Goal: Communication & Community: Share content

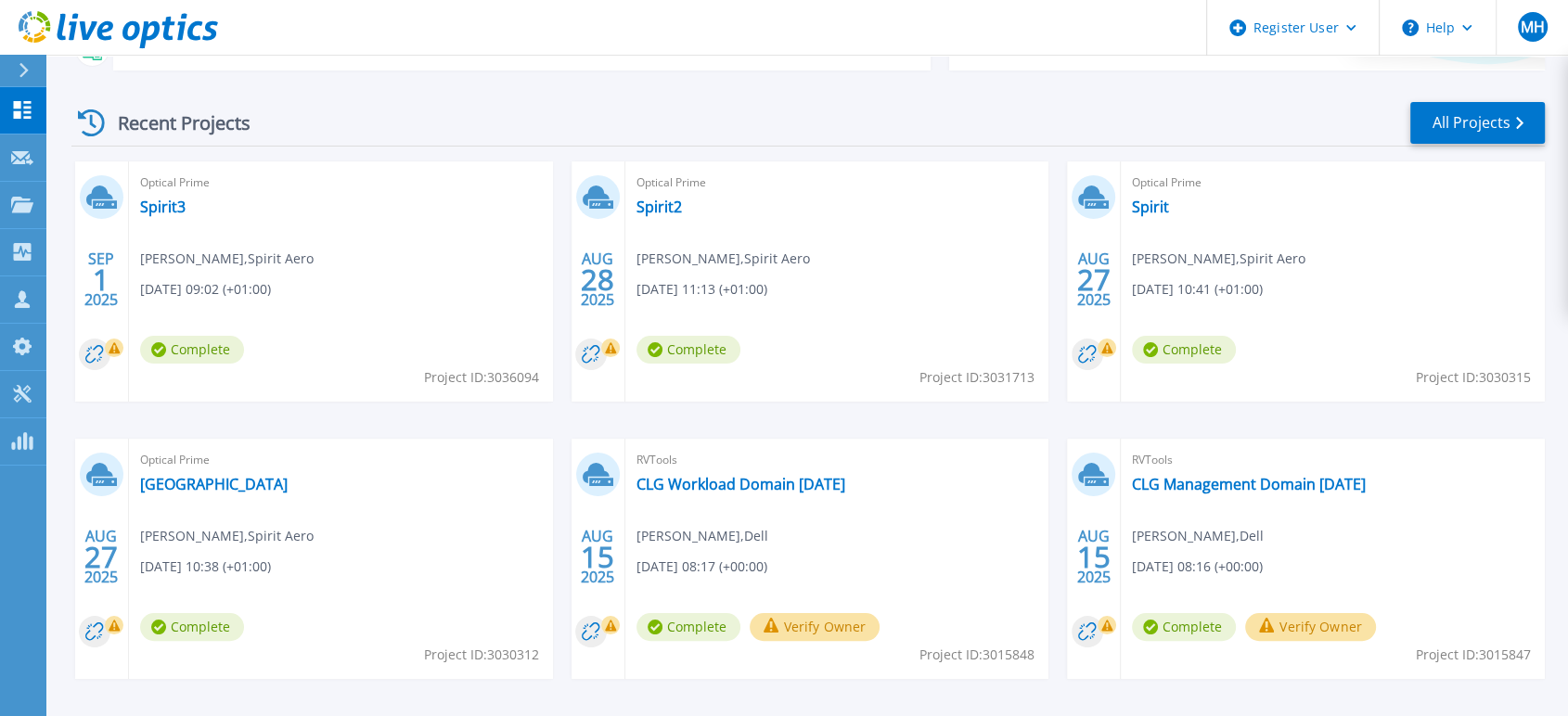
scroll to position [206, 0]
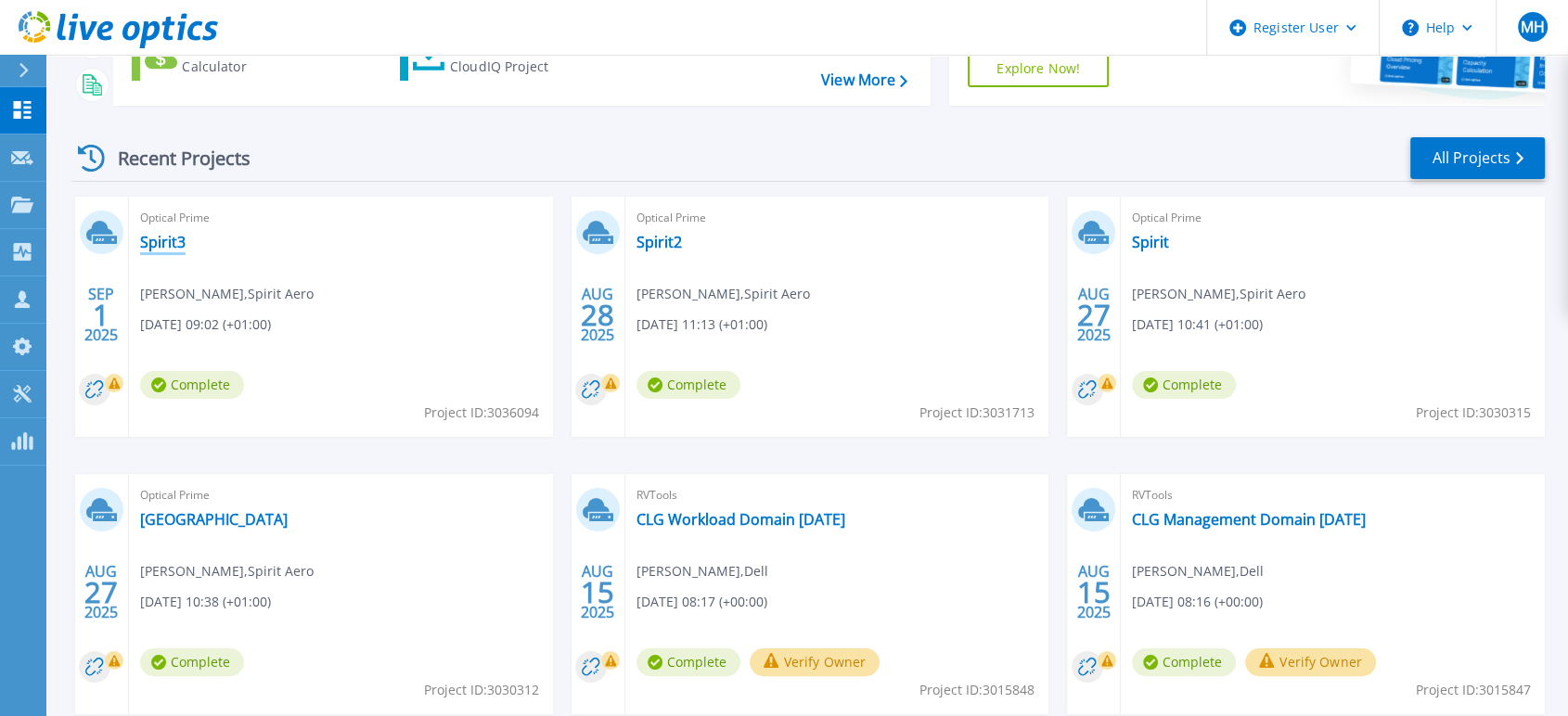
click at [161, 245] on link "Spirit3" at bounding box center [163, 242] width 46 height 18
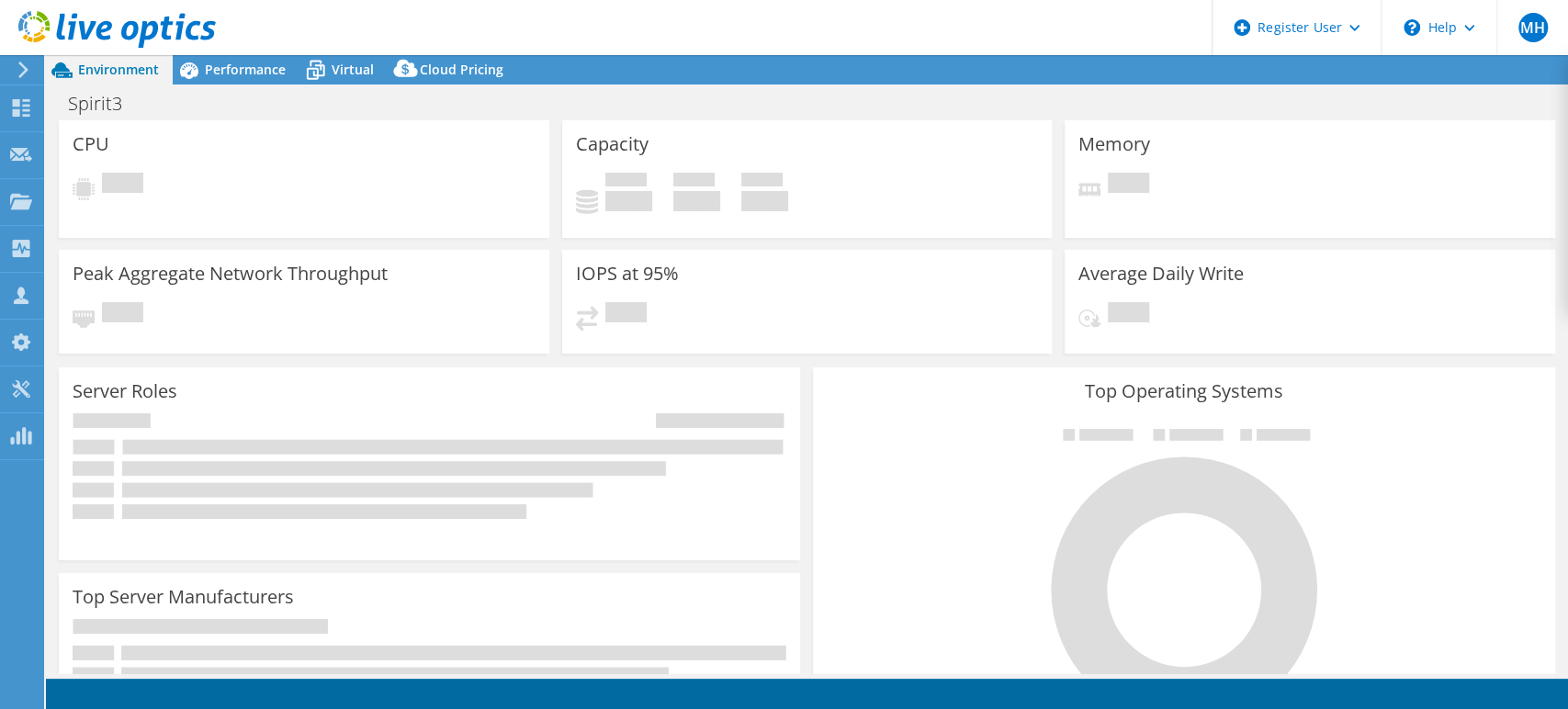
select select "USD"
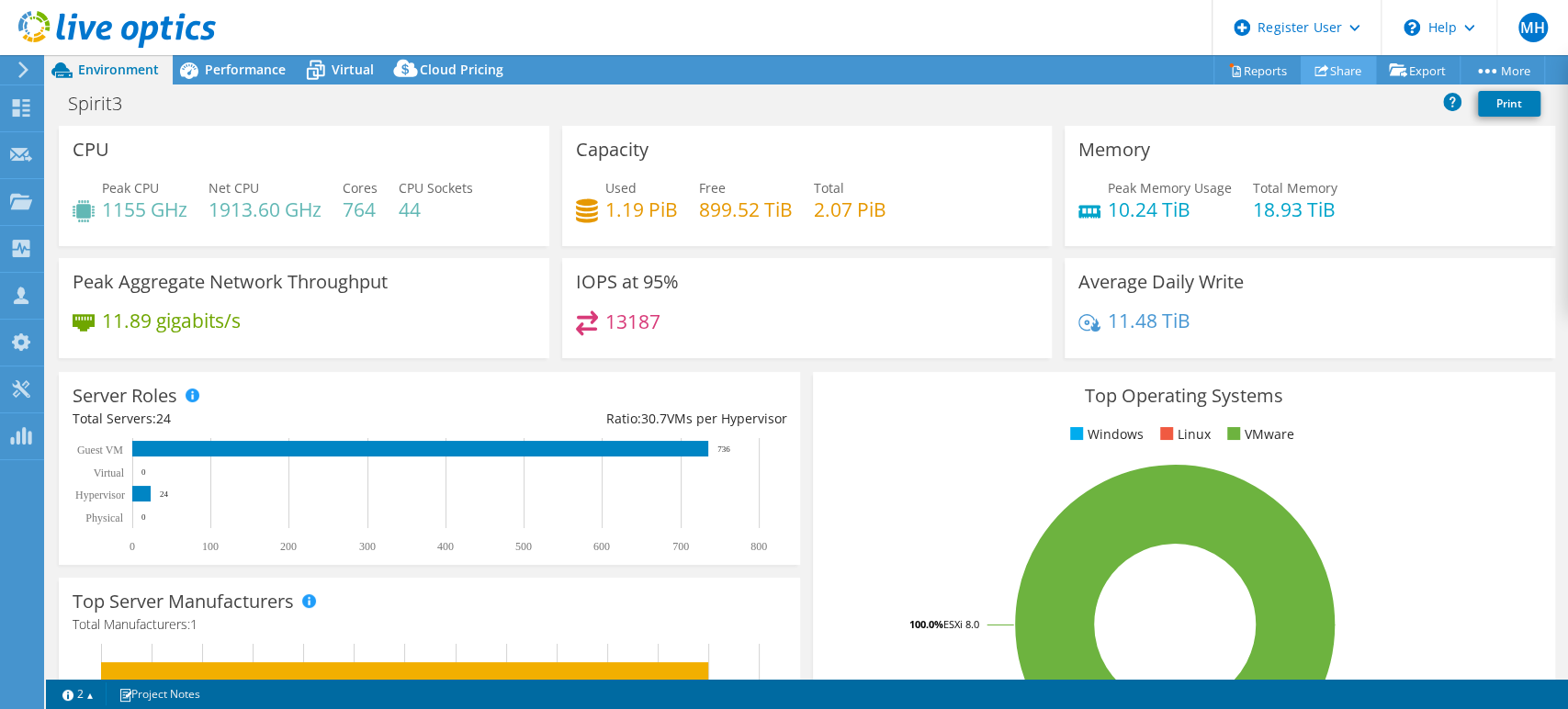
click at [1319, 64] on link "Share" at bounding box center [1339, 70] width 76 height 28
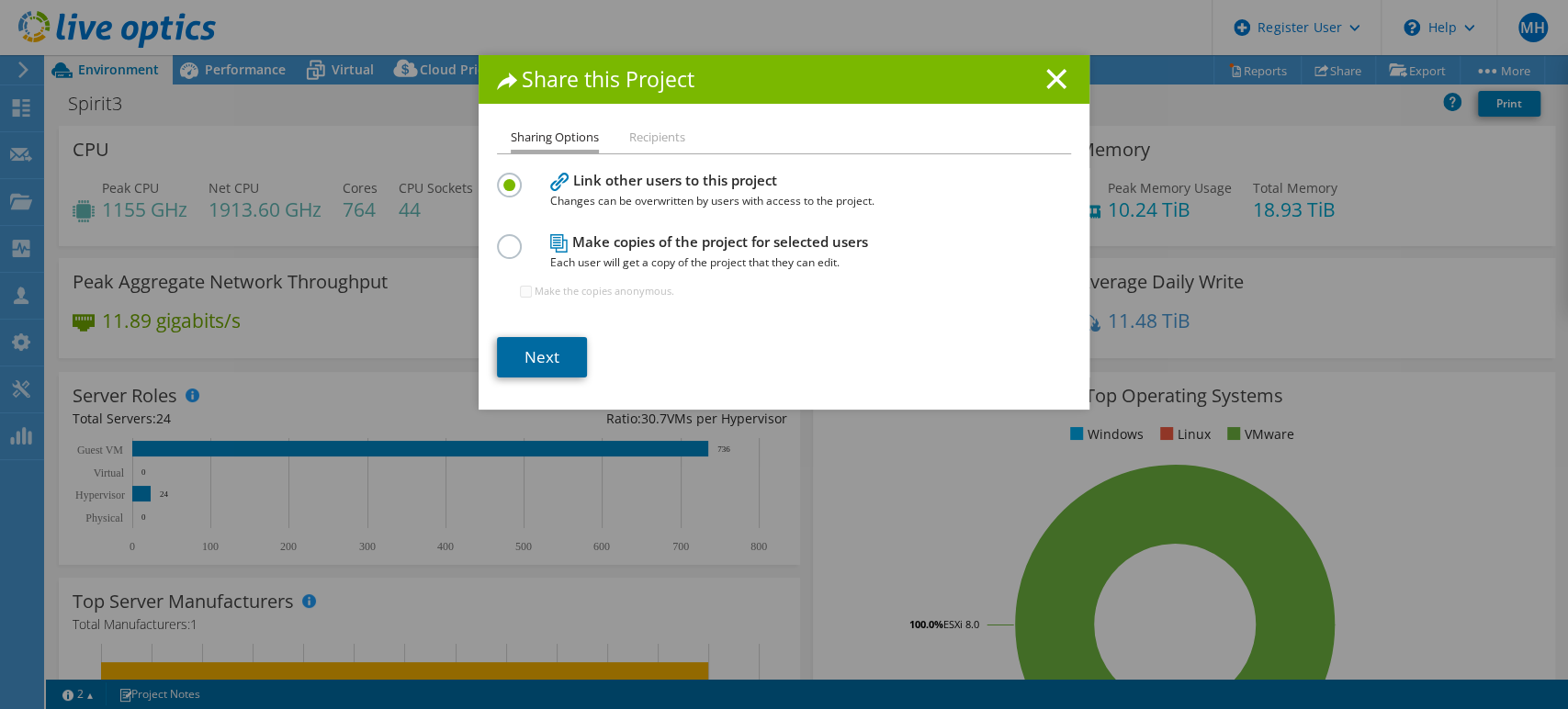
click at [545, 349] on link "Next" at bounding box center [541, 357] width 90 height 41
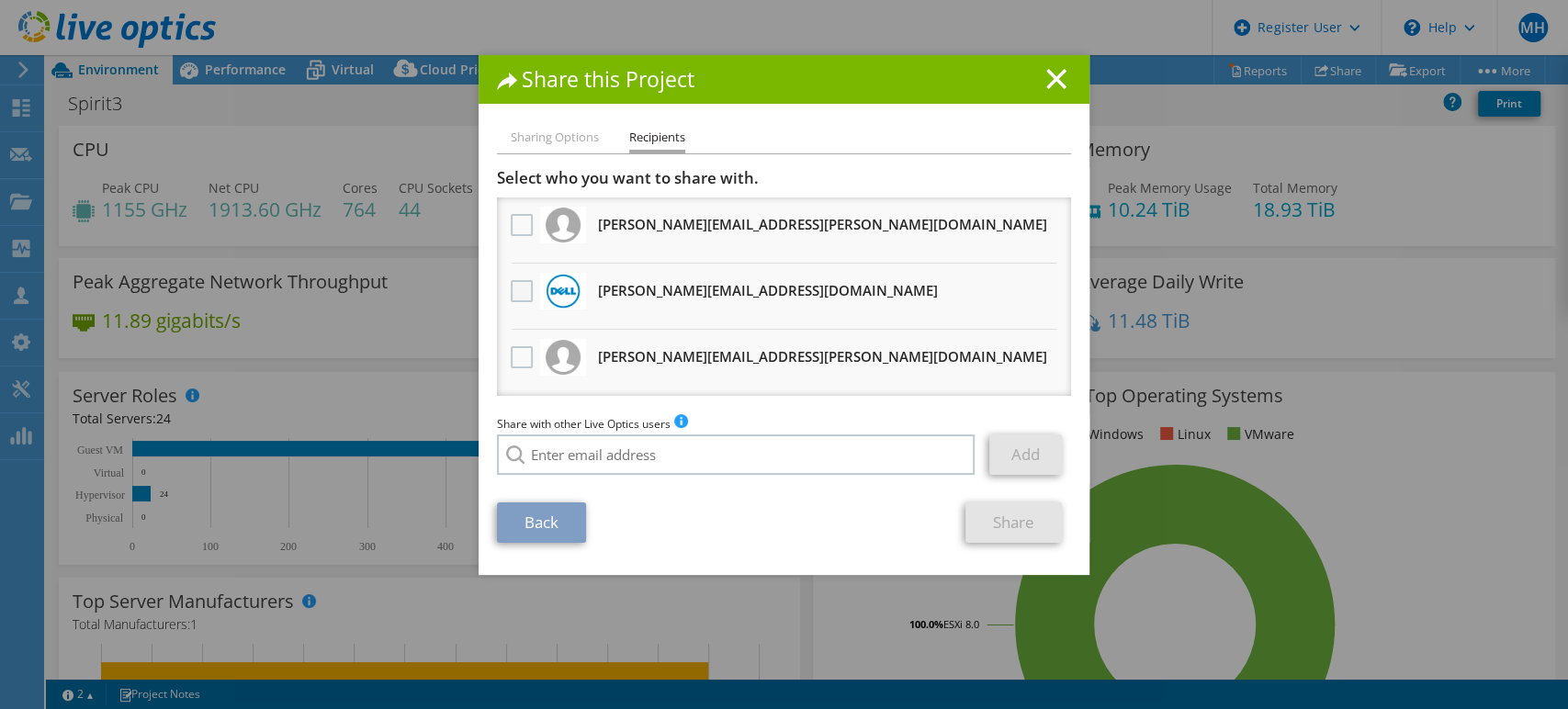
click at [516, 290] on label at bounding box center [524, 291] width 26 height 22
click at [0, 0] on input "checkbox" at bounding box center [0, 0] width 0 height 0
click at [511, 222] on label at bounding box center [524, 224] width 26 height 22
click at [0, 0] on input "checkbox" at bounding box center [0, 0] width 0 height 0
click at [1007, 523] on link "Share" at bounding box center [1013, 523] width 97 height 41
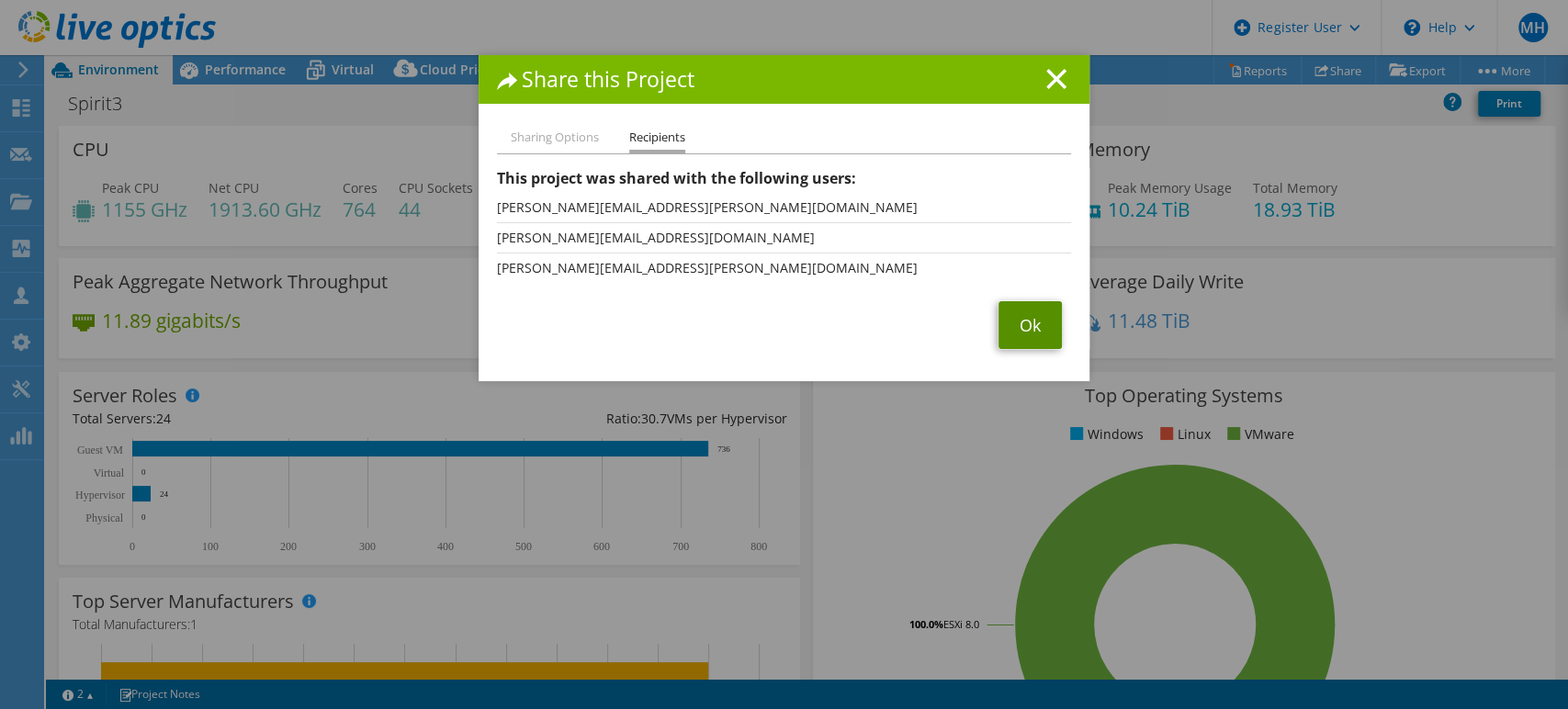
drag, startPoint x: 1018, startPoint y: 334, endPoint x: 1006, endPoint y: 315, distance: 22.5
click at [1020, 332] on link "Ok" at bounding box center [1030, 325] width 63 height 47
